Goal: Find specific page/section: Find specific page/section

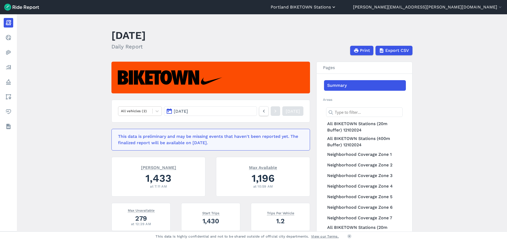
click at [336, 8] on button "Portland BIKETOWN Stations" at bounding box center [304, 7] width 66 height 6
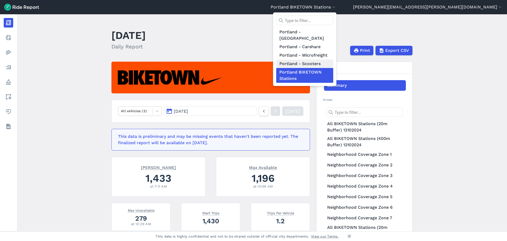
click at [333, 59] on link "Portland - Scooters" at bounding box center [304, 63] width 57 height 8
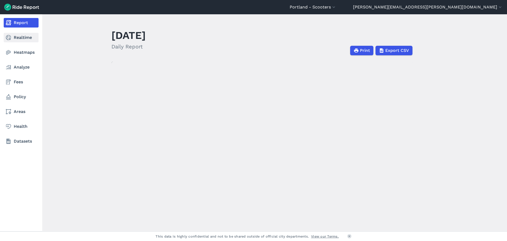
click at [13, 39] on link "Realtime" at bounding box center [21, 38] width 35 height 10
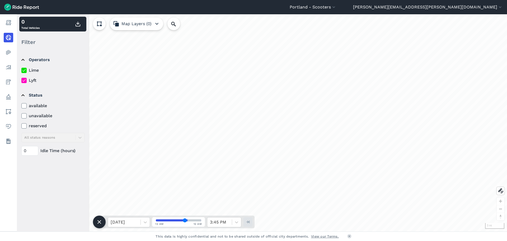
click at [32, 72] on label "Lime" at bounding box center [52, 70] width 63 height 6
click at [21, 71] on input "Lime" at bounding box center [21, 68] width 0 height 3
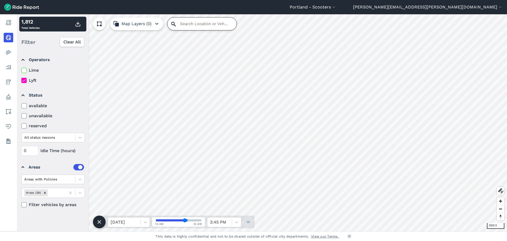
click at [190, 25] on input "Search Location or Vehicles" at bounding box center [201, 23] width 69 height 13
type input "812"
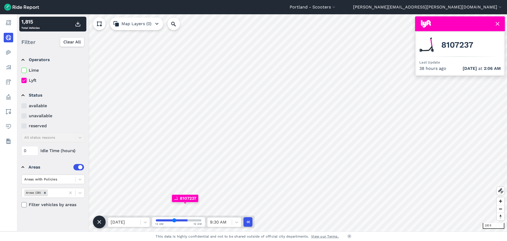
drag, startPoint x: 184, startPoint y: 219, endPoint x: 174, endPoint y: 219, distance: 10.0
click at [174, 219] on input "range" at bounding box center [178, 220] width 45 height 2
drag, startPoint x: 174, startPoint y: 219, endPoint x: 171, endPoint y: 219, distance: 3.4
click at [171, 219] on input "range" at bounding box center [178, 220] width 45 height 2
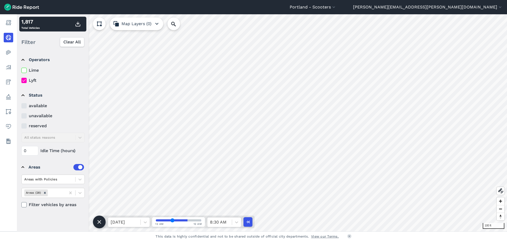
click at [172, 221] on input "range" at bounding box center [178, 220] width 45 height 2
drag, startPoint x: 172, startPoint y: 221, endPoint x: 177, endPoint y: 220, distance: 4.8
type input "45"
click at [177, 220] on input "range" at bounding box center [178, 220] width 45 height 2
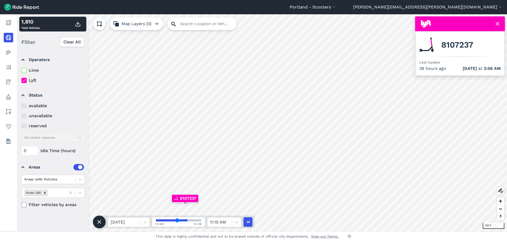
click at [176, 22] on icon at bounding box center [173, 24] width 6 height 6
click at [187, 27] on input "Search Location or Vehicles" at bounding box center [201, 23] width 69 height 13
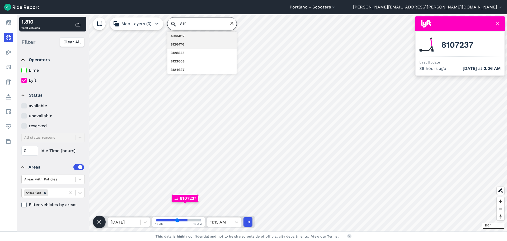
type input "812"
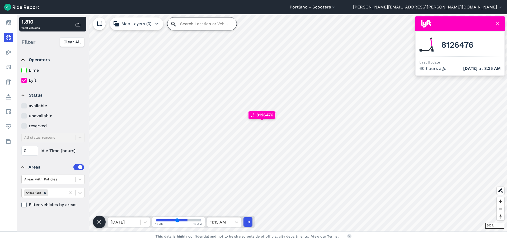
click at [182, 25] on input "Search Location or Vehicles" at bounding box center [201, 23] width 69 height 13
type input "812"
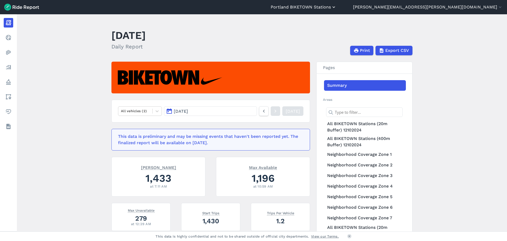
click at [336, 6] on button "Portland BIKETOWN Stations" at bounding box center [304, 7] width 66 height 6
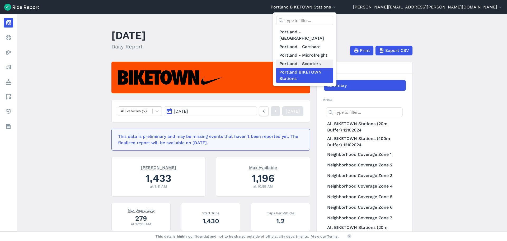
click at [333, 59] on link "Portland - Scooters" at bounding box center [304, 63] width 57 height 8
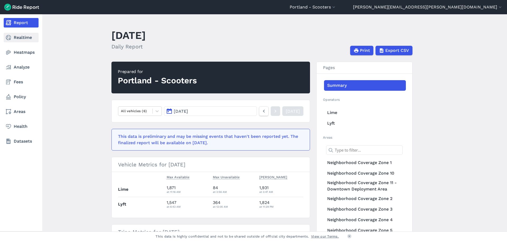
click at [26, 37] on link "Realtime" at bounding box center [21, 38] width 35 height 10
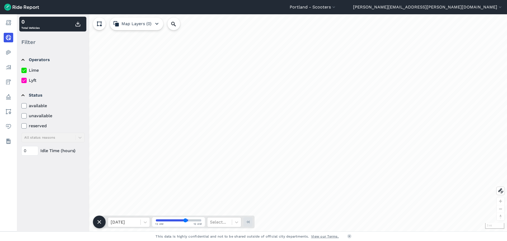
click at [29, 67] on label "Lime" at bounding box center [52, 70] width 63 height 6
click at [21, 67] on input "Lime" at bounding box center [21, 68] width 0 height 3
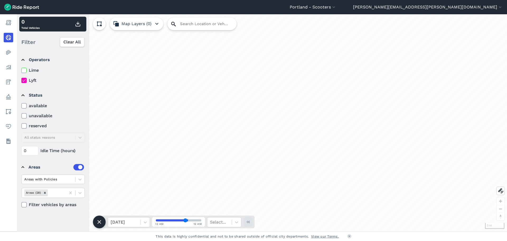
click at [183, 22] on input "Search Location or Vehicles" at bounding box center [201, 23] width 69 height 13
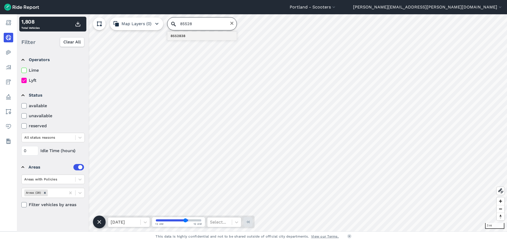
type input "85528"
